Goal: Find specific page/section: Find specific page/section

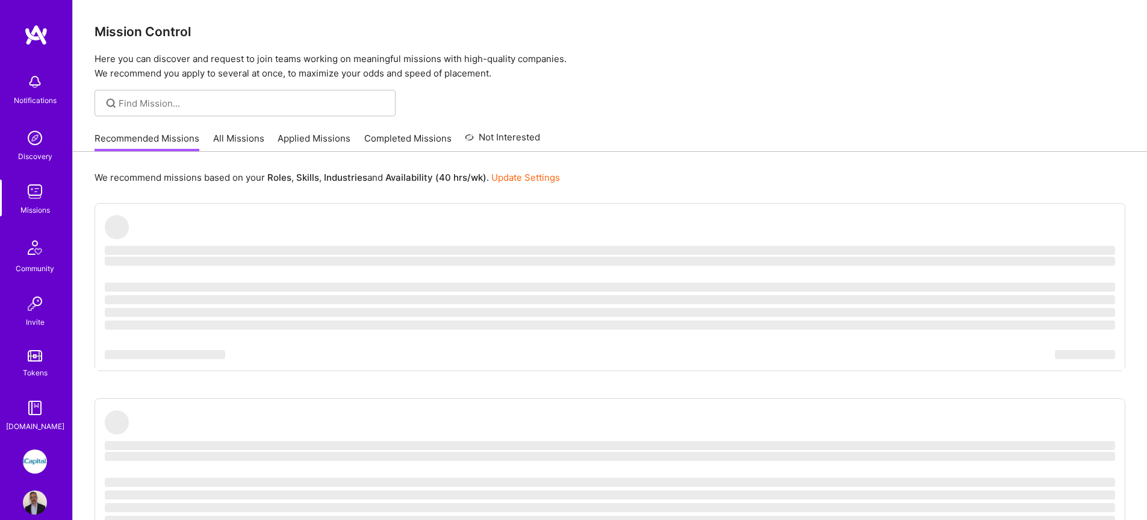
click at [241, 141] on link "All Missions" at bounding box center [238, 142] width 51 height 20
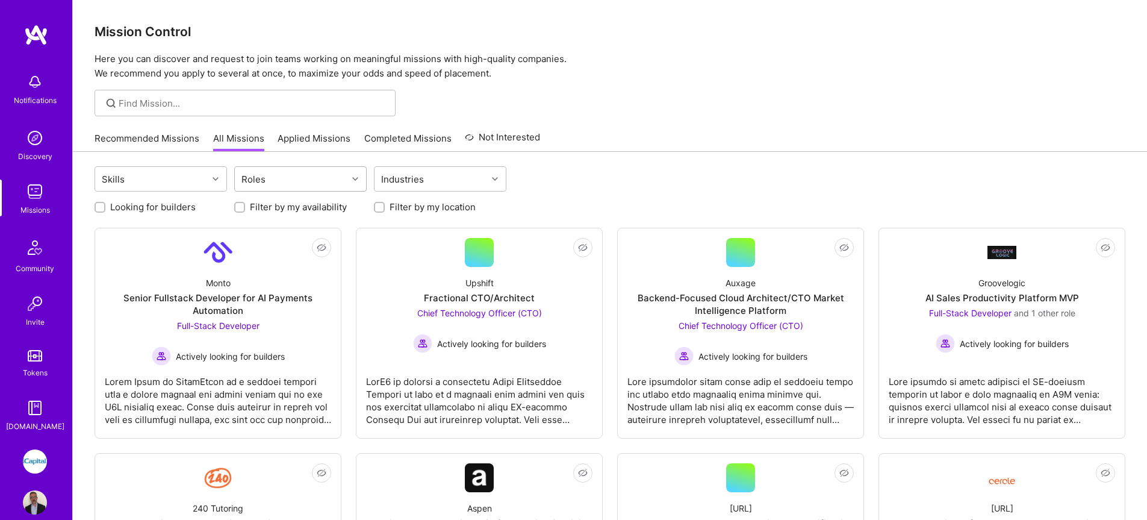
click at [282, 184] on div "Roles" at bounding box center [291, 179] width 113 height 24
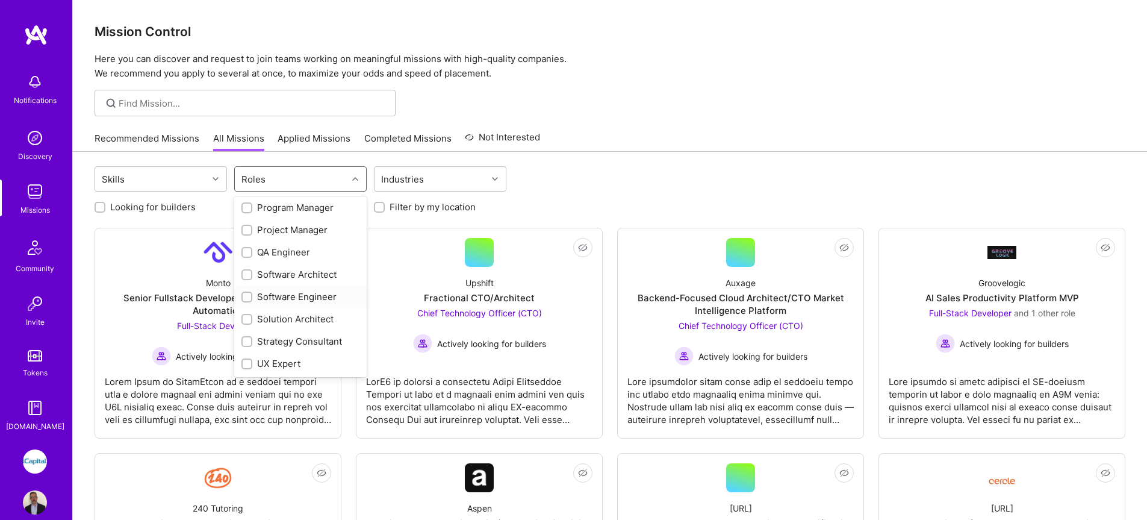
scroll to position [595, 0]
click at [290, 256] on div "QA Engineer" at bounding box center [300, 254] width 118 height 13
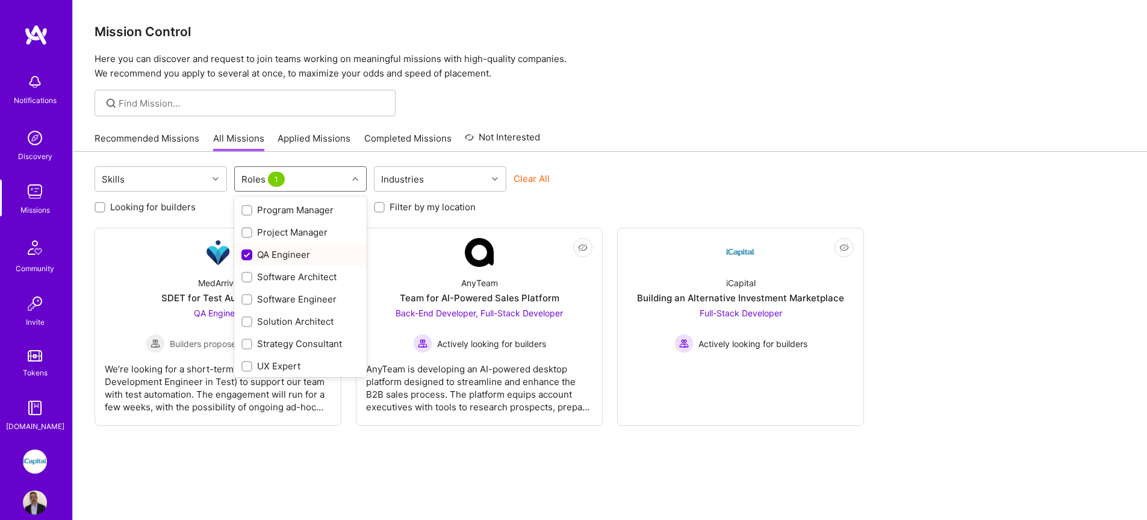
click at [290, 256] on div "QA Engineer" at bounding box center [300, 254] width 118 height 13
checkbox input "false"
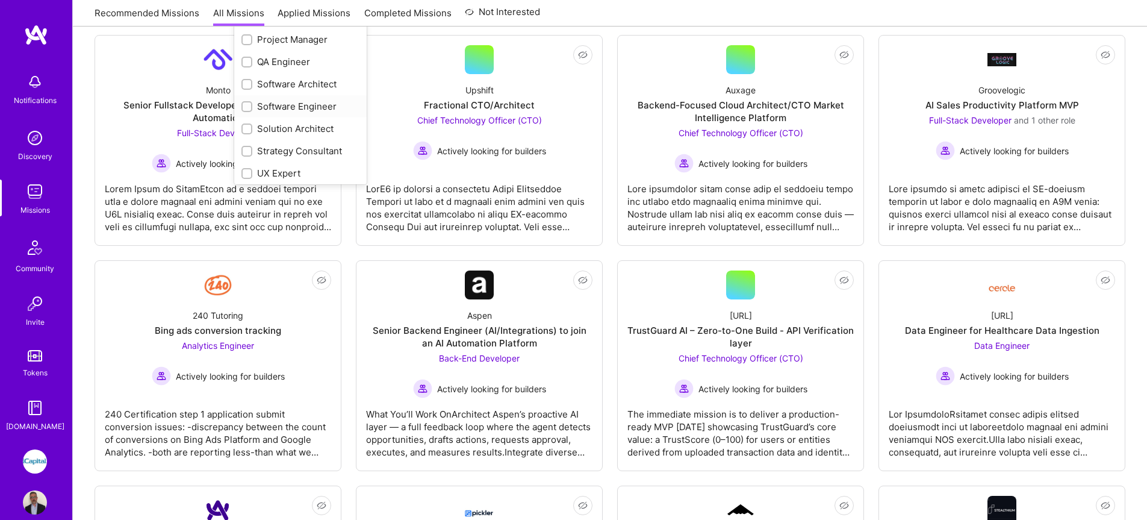
scroll to position [171, 0]
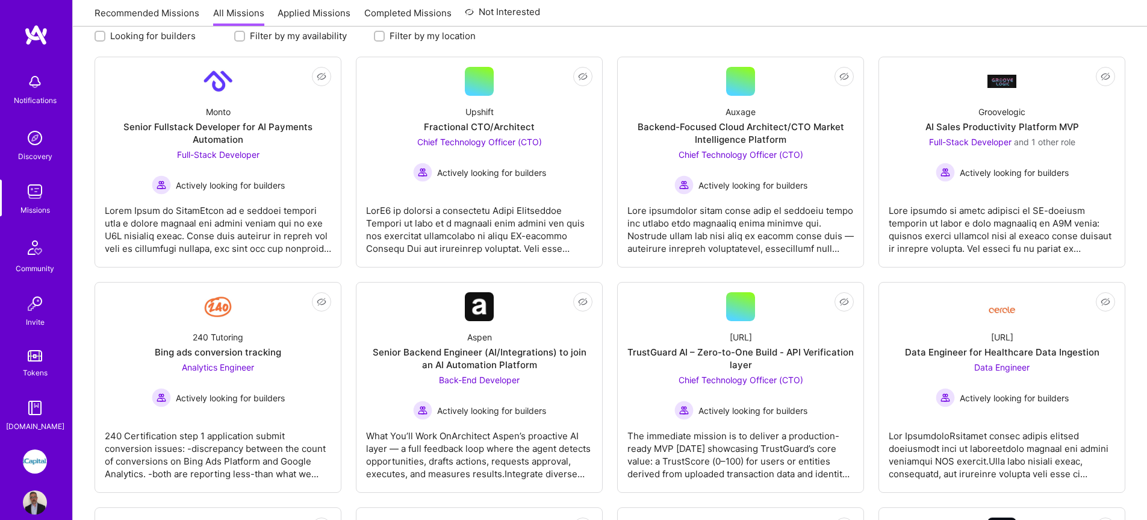
click at [31, 187] on img at bounding box center [35, 191] width 24 height 24
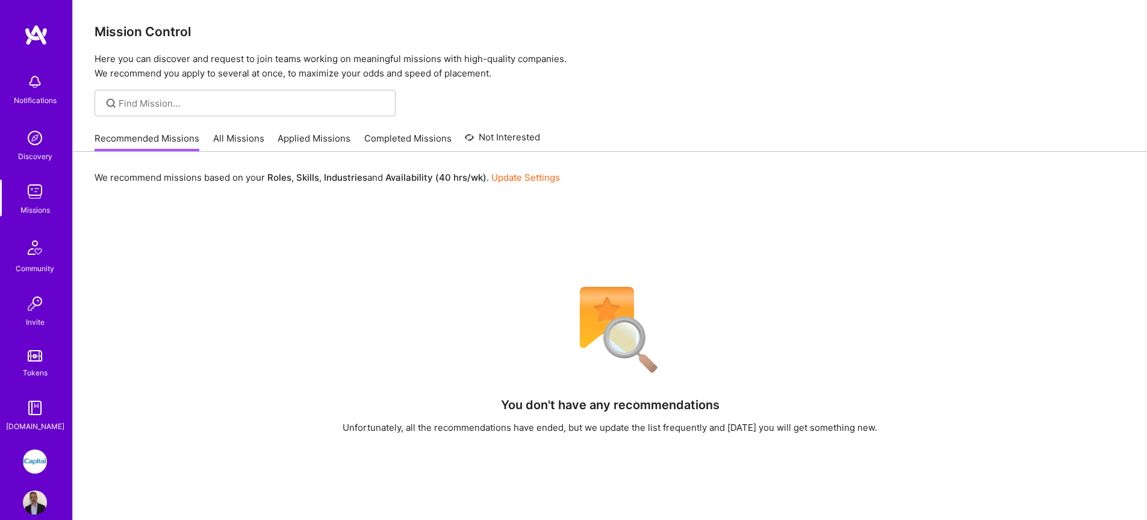
click at [320, 137] on link "Applied Missions" at bounding box center [314, 142] width 73 height 20
